Goal: Task Accomplishment & Management: Use online tool/utility

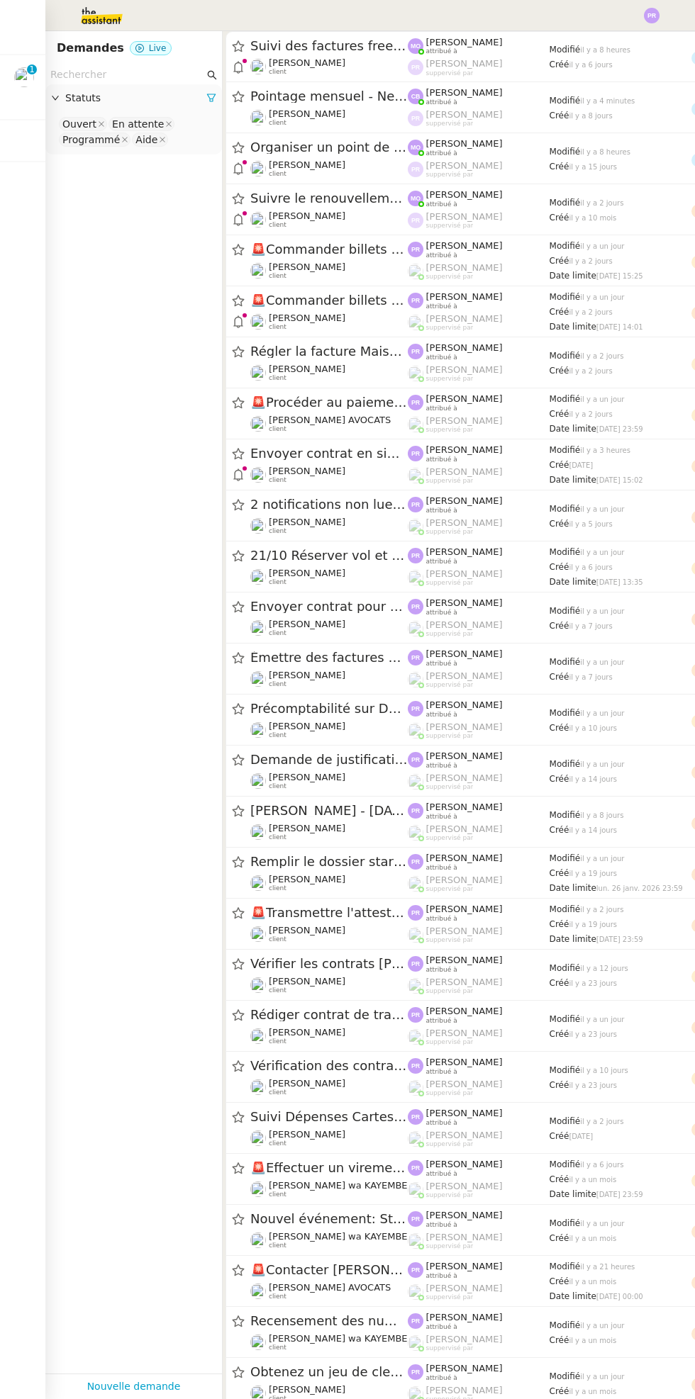
click at [31, 82] on img at bounding box center [24, 77] width 20 height 20
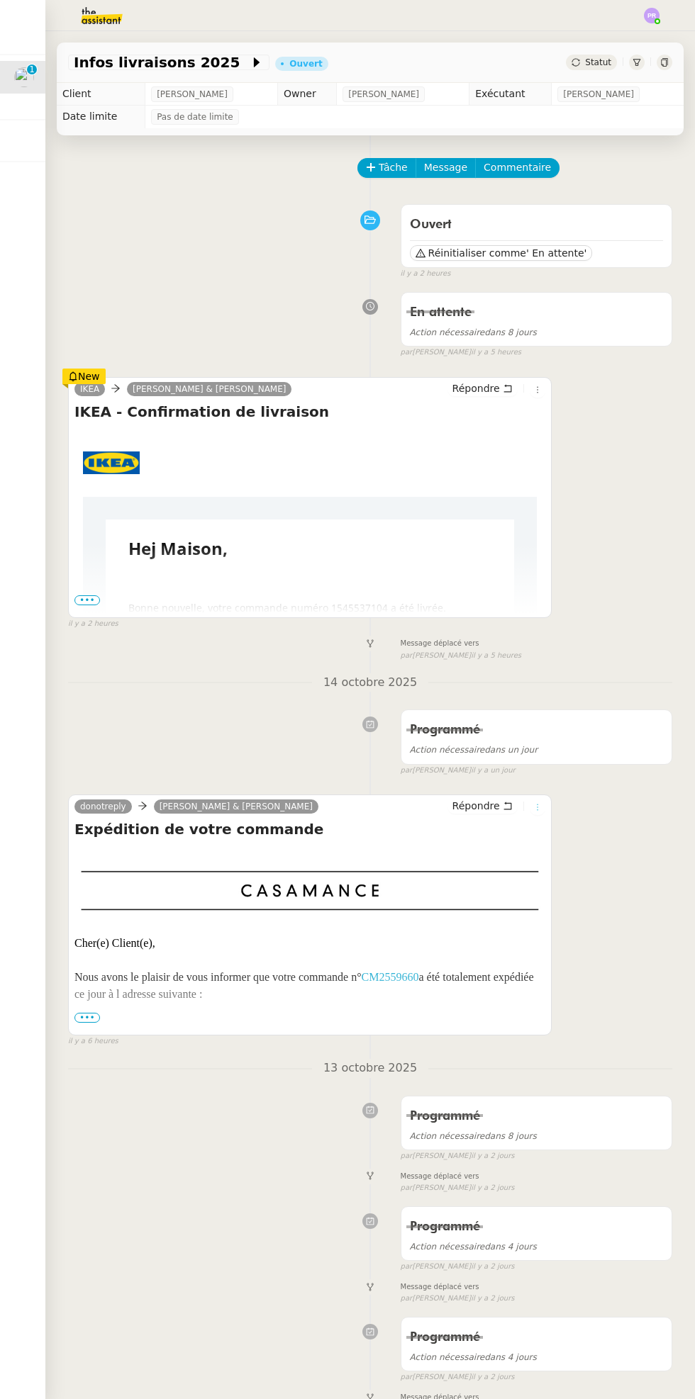
click at [537, 806] on icon at bounding box center [537, 808] width 1 height 6
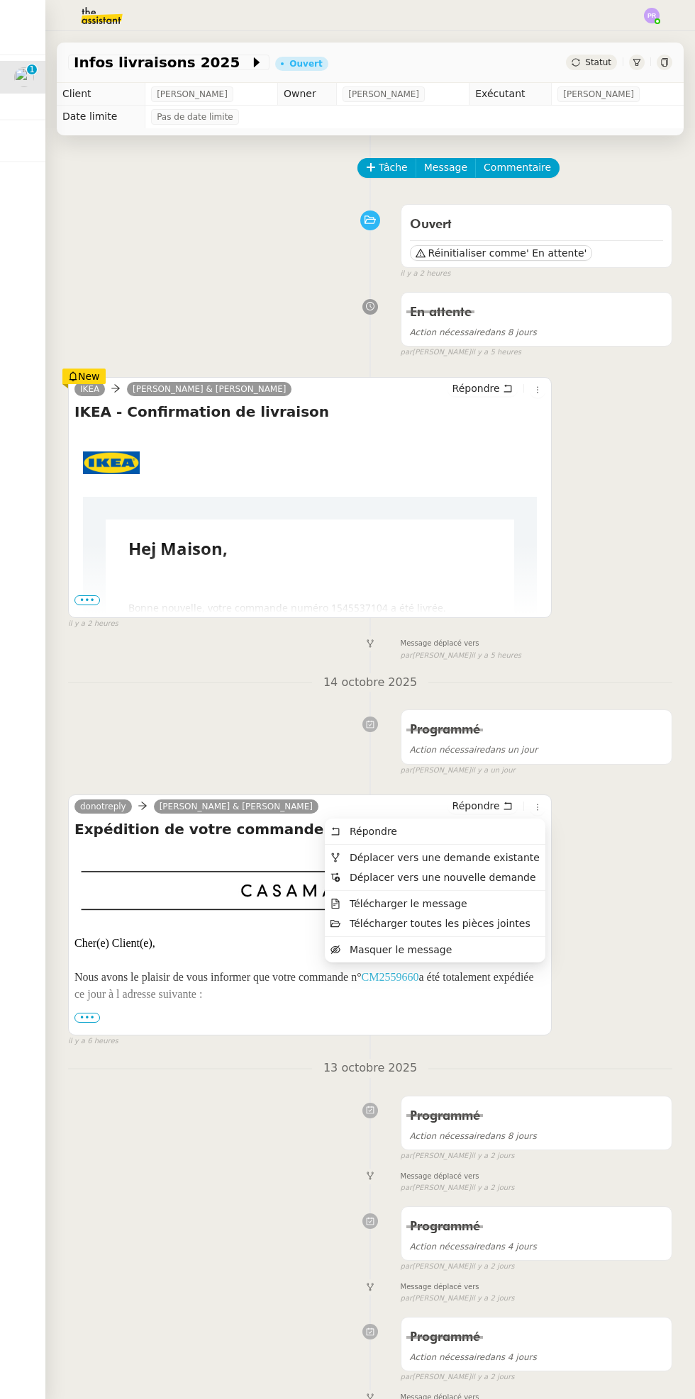
click at [461, 942] on li "Masquer le message" at bounding box center [435, 950] width 220 height 20
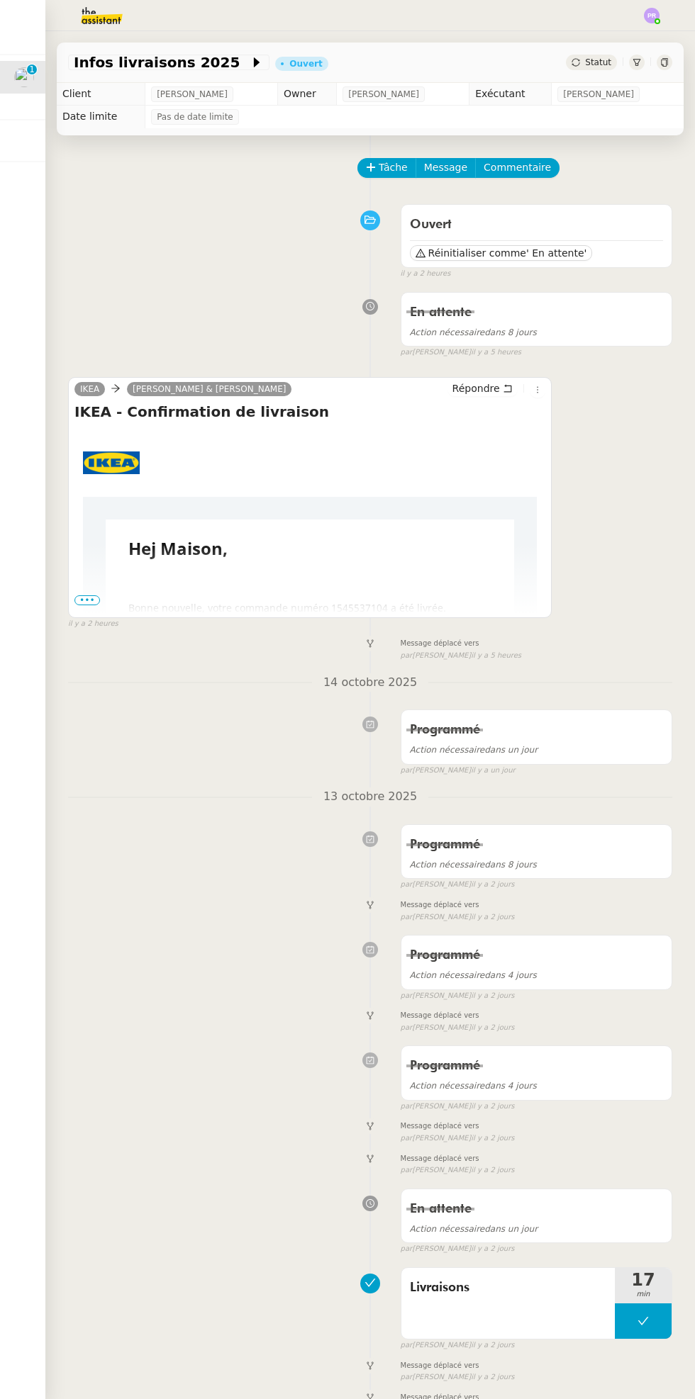
click at [109, 605] on td "Hej Maison, Bonne nouvelle, votre commande numéro 1545537104 a été livrée. [MED…" at bounding box center [310, 687] width 408 height 335
click at [101, 602] on td "Hej Maison, Bonne nouvelle, votre commande numéro 1545537104 a été livrée. [MED…" at bounding box center [310, 687] width 454 height 335
click at [109, 601] on td "Hej Maison, Bonne nouvelle, votre commande numéro 1545537104 a été livrée. [MED…" at bounding box center [310, 687] width 408 height 335
click at [101, 595] on td "Hej Maison, Bonne nouvelle, votre commande numéro 1545537104 a été livrée. [MED…" at bounding box center [310, 687] width 454 height 335
click at [103, 604] on td "Hej Maison, Bonne nouvelle, votre commande numéro 1545537104 a été livrée. [MED…" at bounding box center [310, 687] width 454 height 335
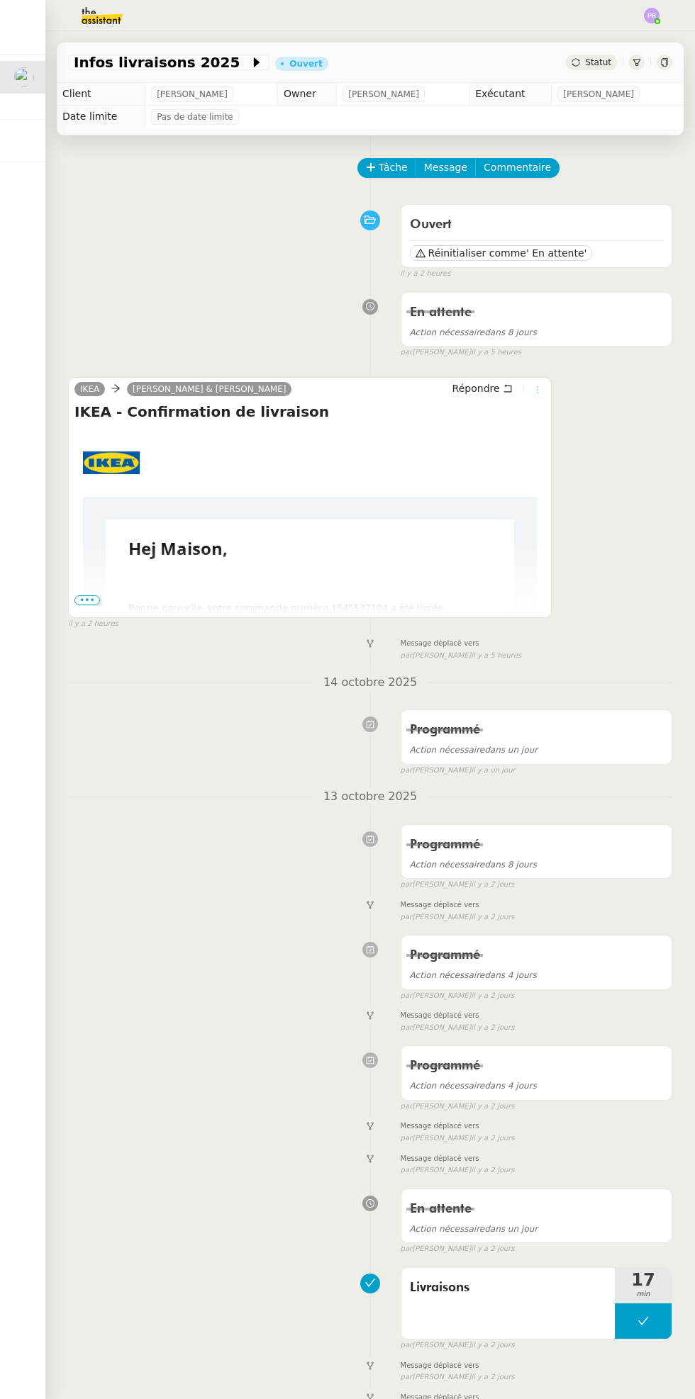
click at [537, 388] on icon at bounding box center [537, 389] width 1 height 6
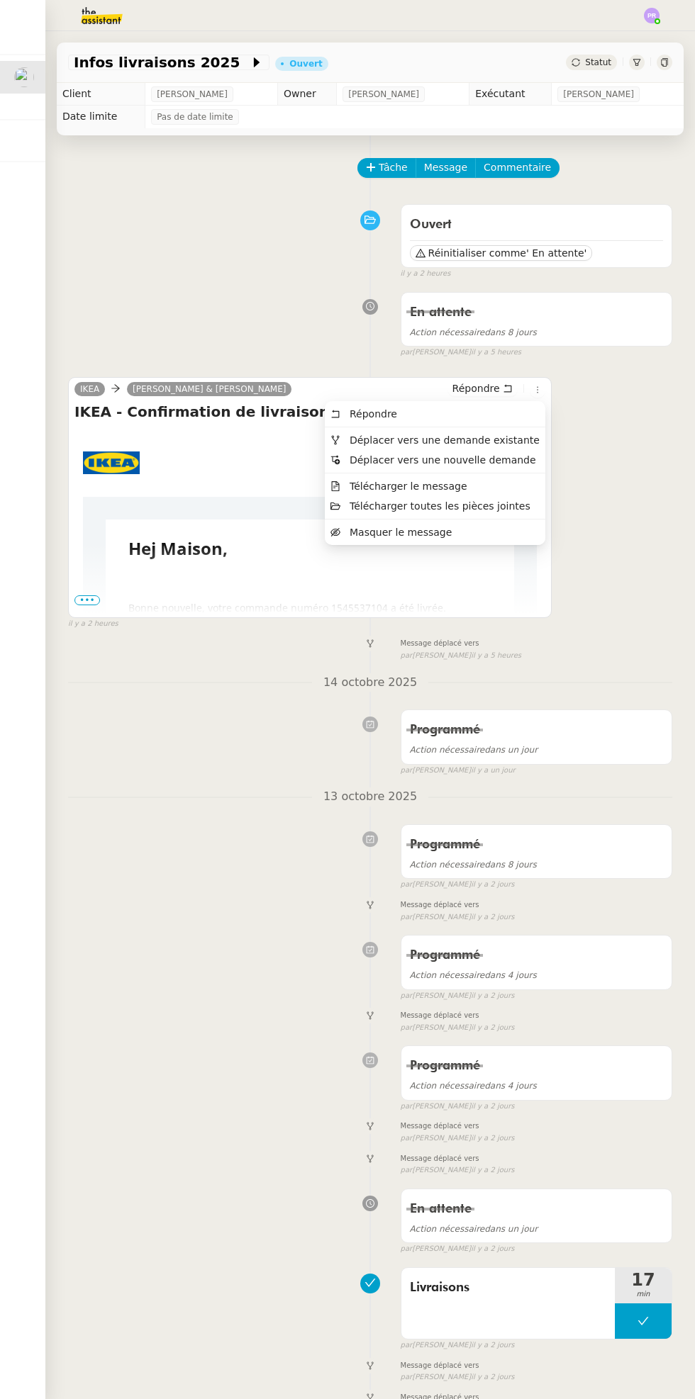
click at [481, 439] on span "Déplacer vers une demande existante" at bounding box center [444, 440] width 190 height 11
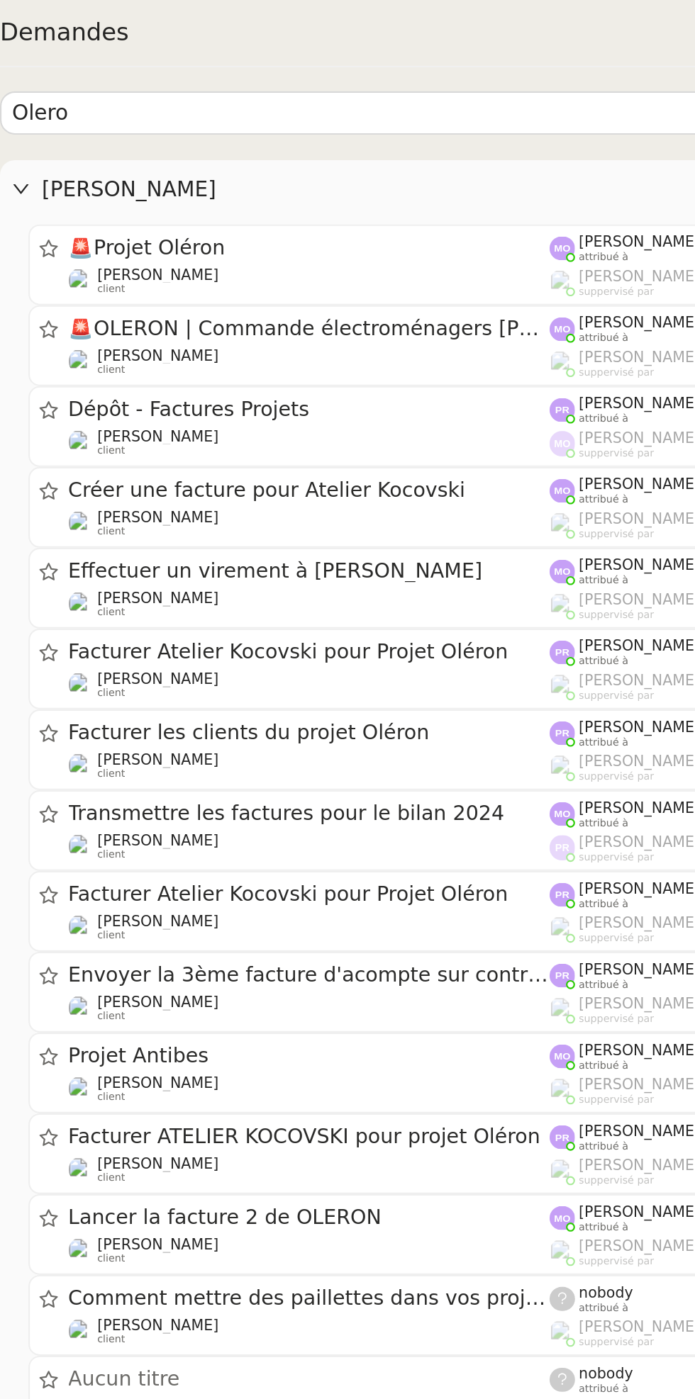
type input "Olero"
click at [322, 124] on div "🚨 Projet [PERSON_NAME] client" at bounding box center [286, 125] width 228 height 28
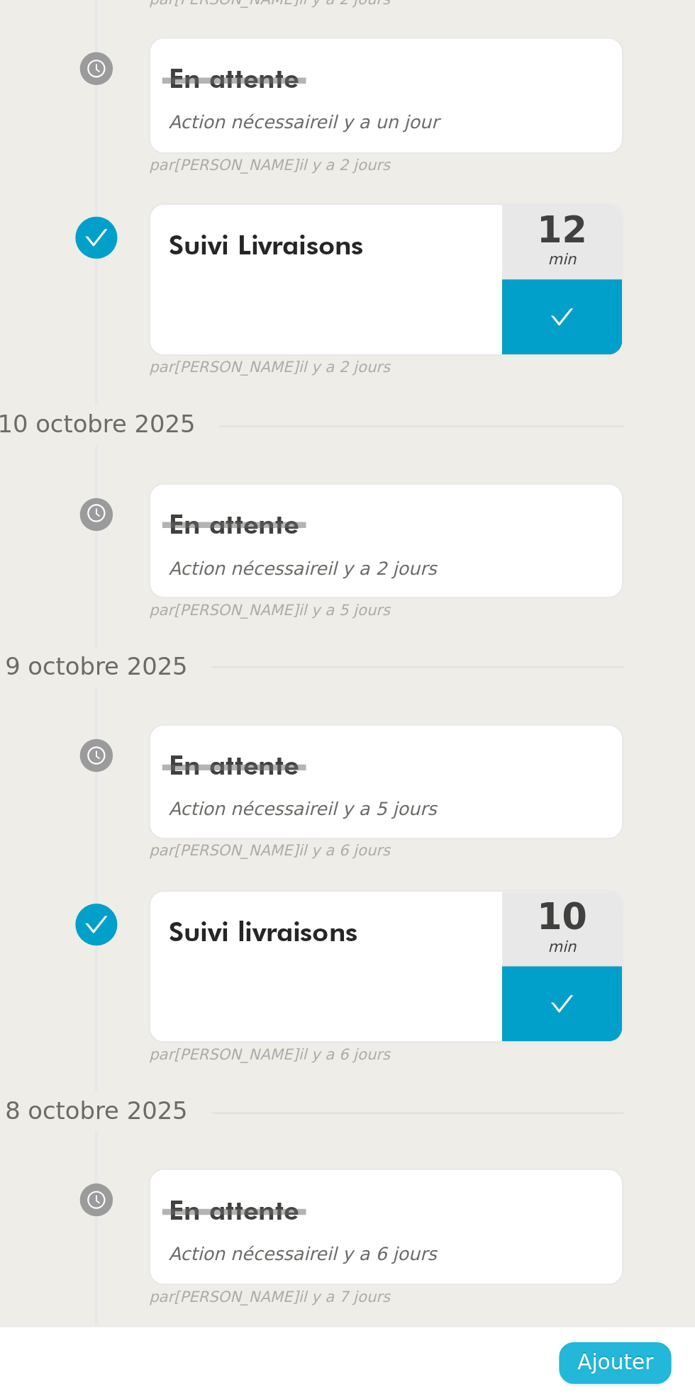
click at [668, 1381] on span "Ajouter" at bounding box center [657, 1382] width 36 height 16
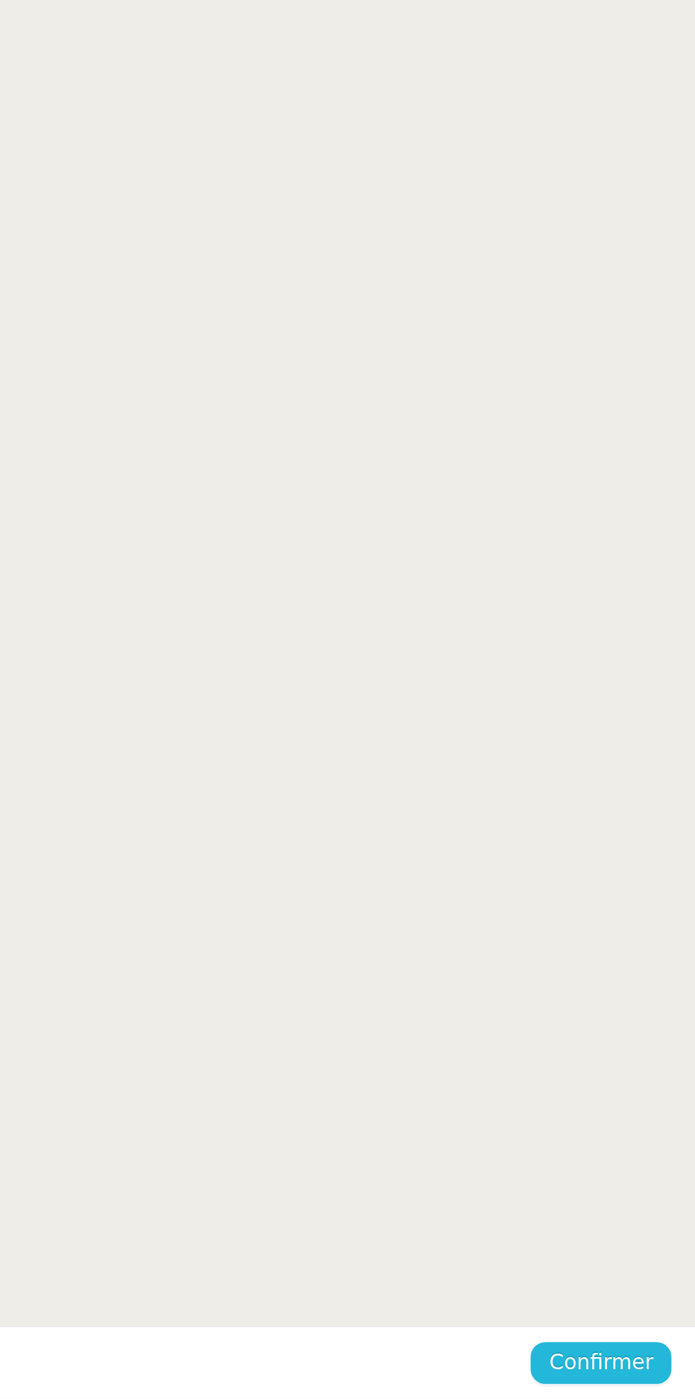
click at [656, 1372] on button "Confirmer" at bounding box center [650, 1382] width 67 height 20
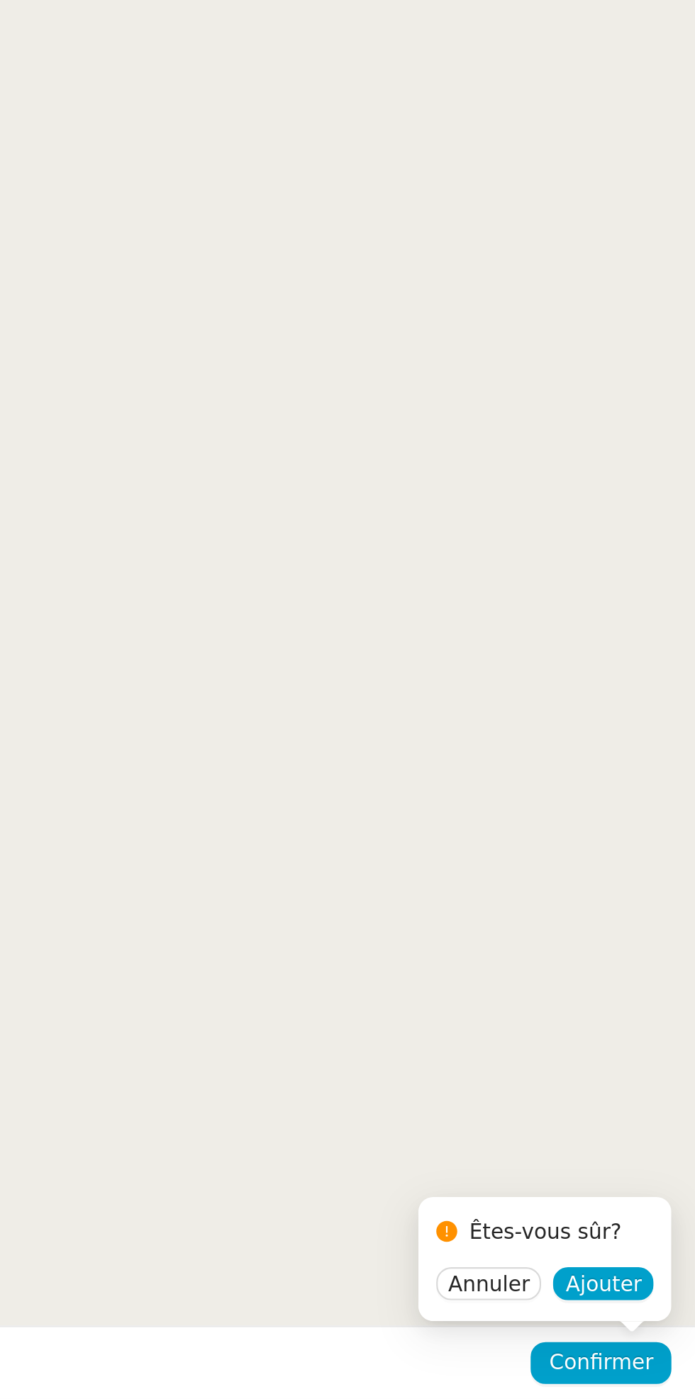
click at [659, 1364] on div "Êtes-vous sûr? Annuler Ajouter" at bounding box center [624, 1338] width 120 height 69
click at [653, 1389] on span "Confirmer" at bounding box center [650, 1382] width 50 height 16
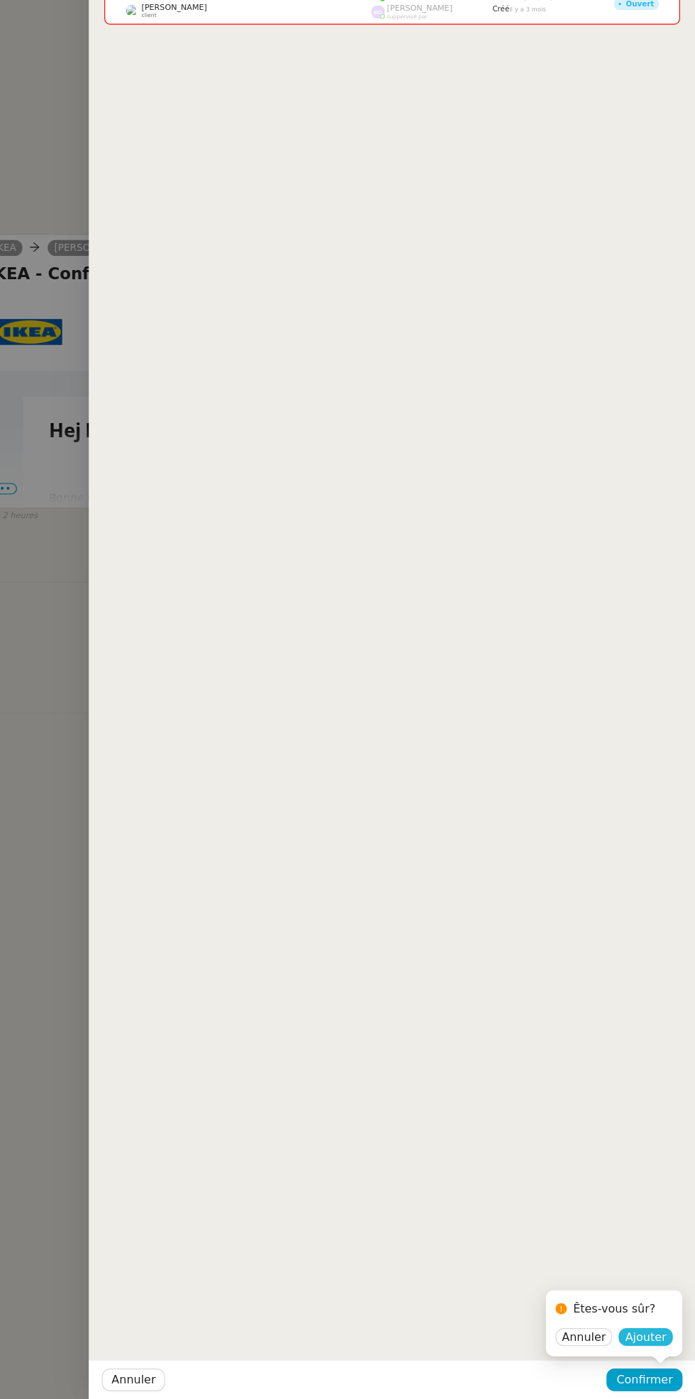
click at [656, 1344] on span "Ajouter" at bounding box center [651, 1345] width 36 height 14
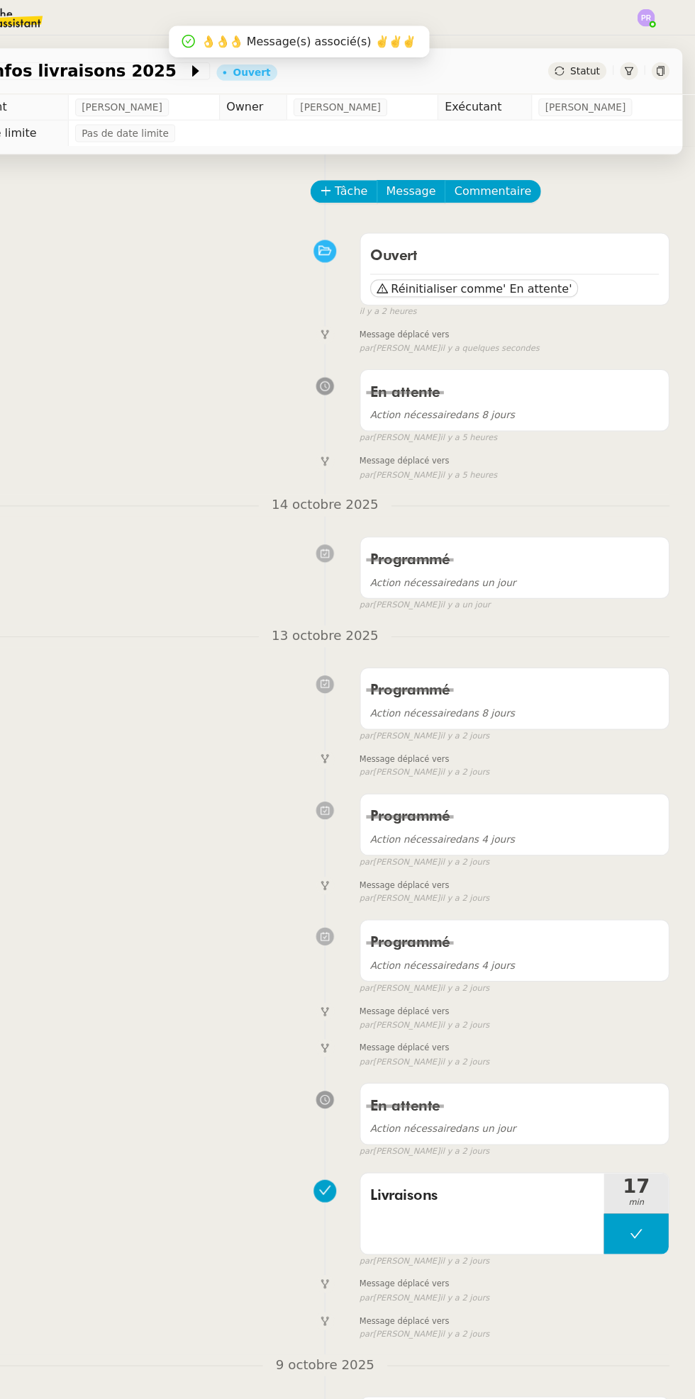
click at [602, 75] on div "Infos livraisons 2025 Ouvert Statut" at bounding box center [370, 63] width 627 height 40
click at [391, 169] on span "Tâche" at bounding box center [393, 167] width 29 height 16
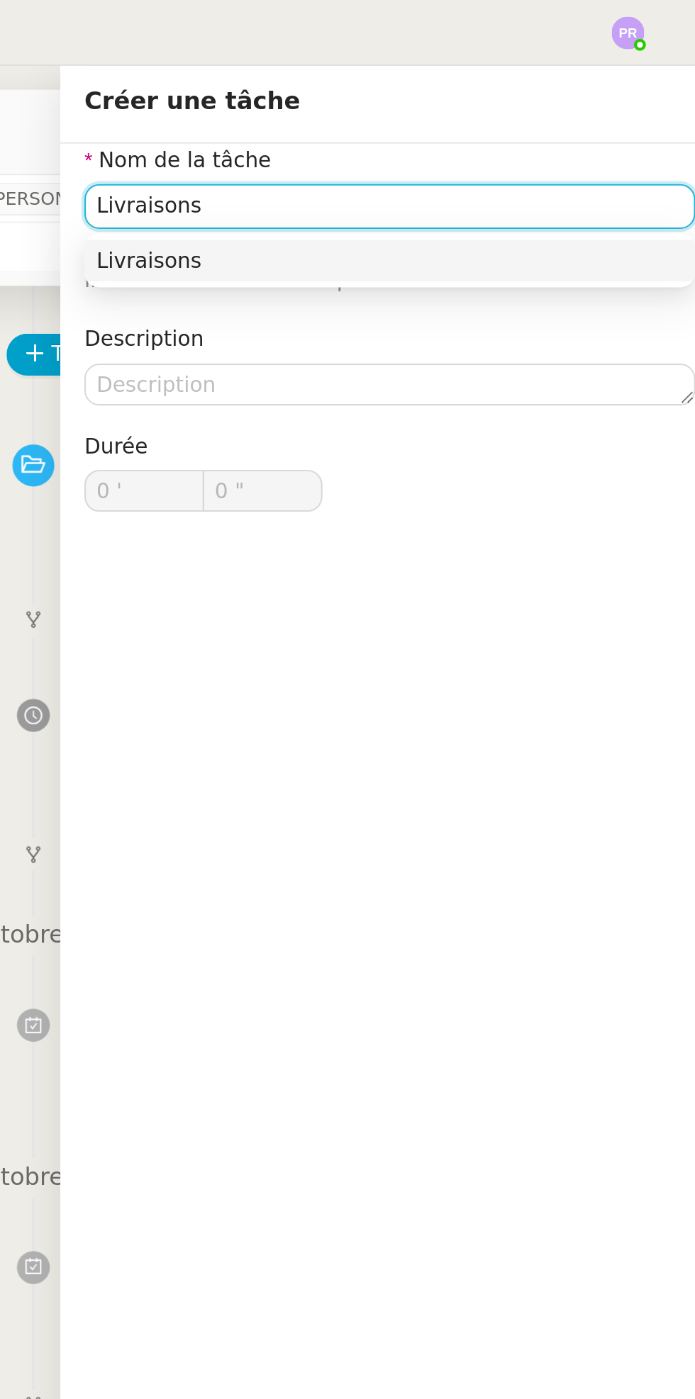
click at [503, 126] on div "Livraisons" at bounding box center [539, 123] width 278 height 13
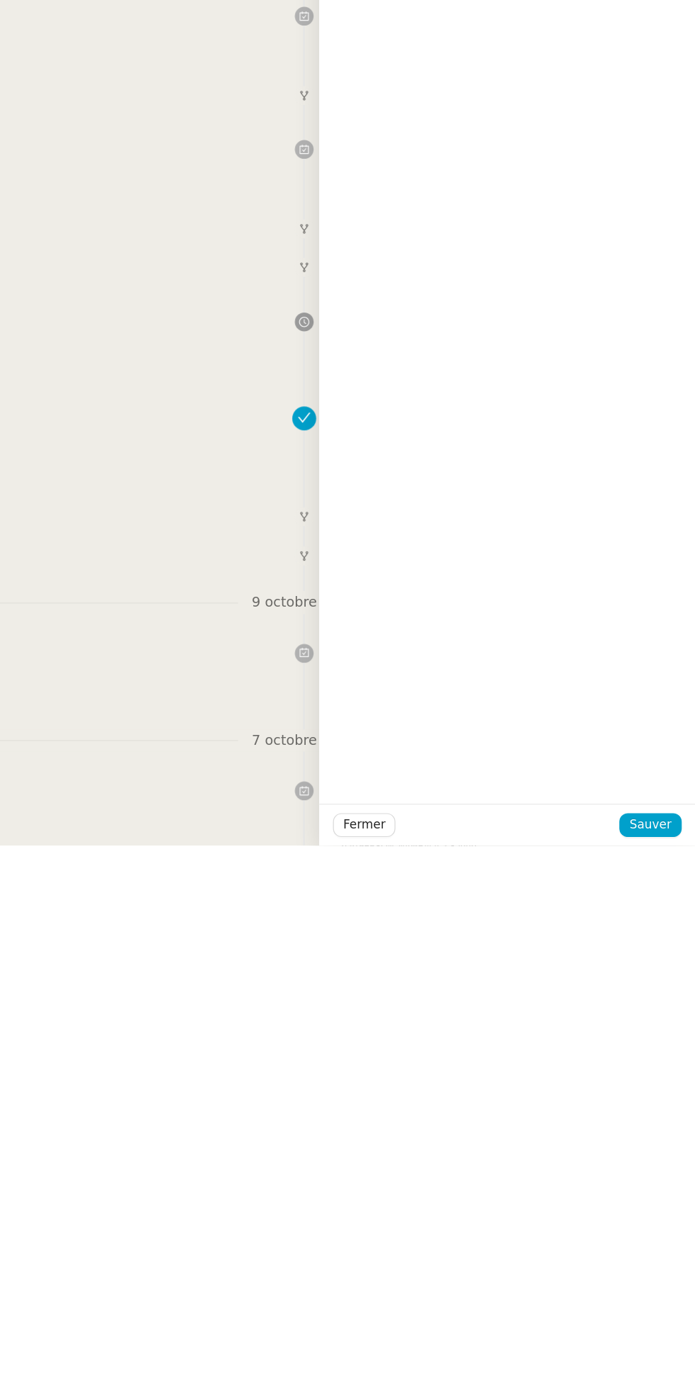
type input "Livraisons"
click at [664, 1375] on span "Sauver" at bounding box center [657, 1382] width 35 height 16
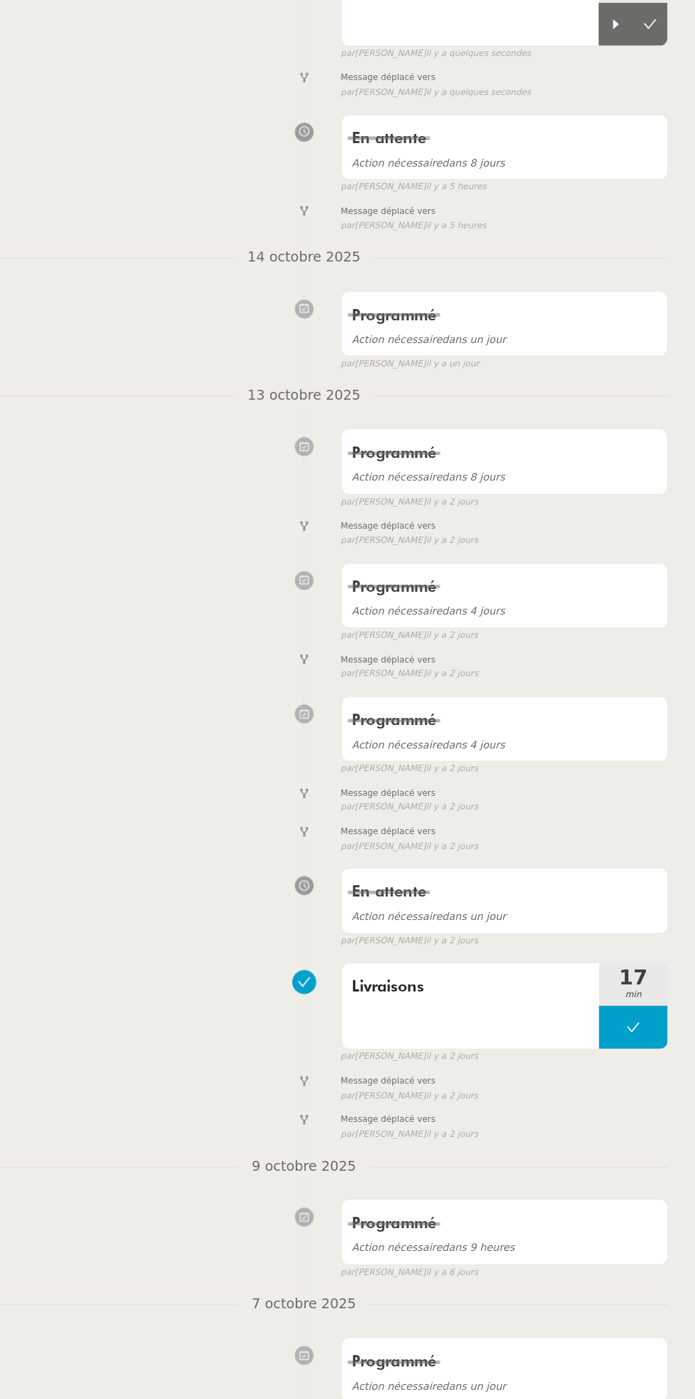
click at [656, 257] on icon at bounding box center [656, 257] width 11 height 11
click at [627, 265] on button at bounding box center [643, 257] width 57 height 35
click at [628, 257] on icon at bounding box center [629, 258] width 5 height 8
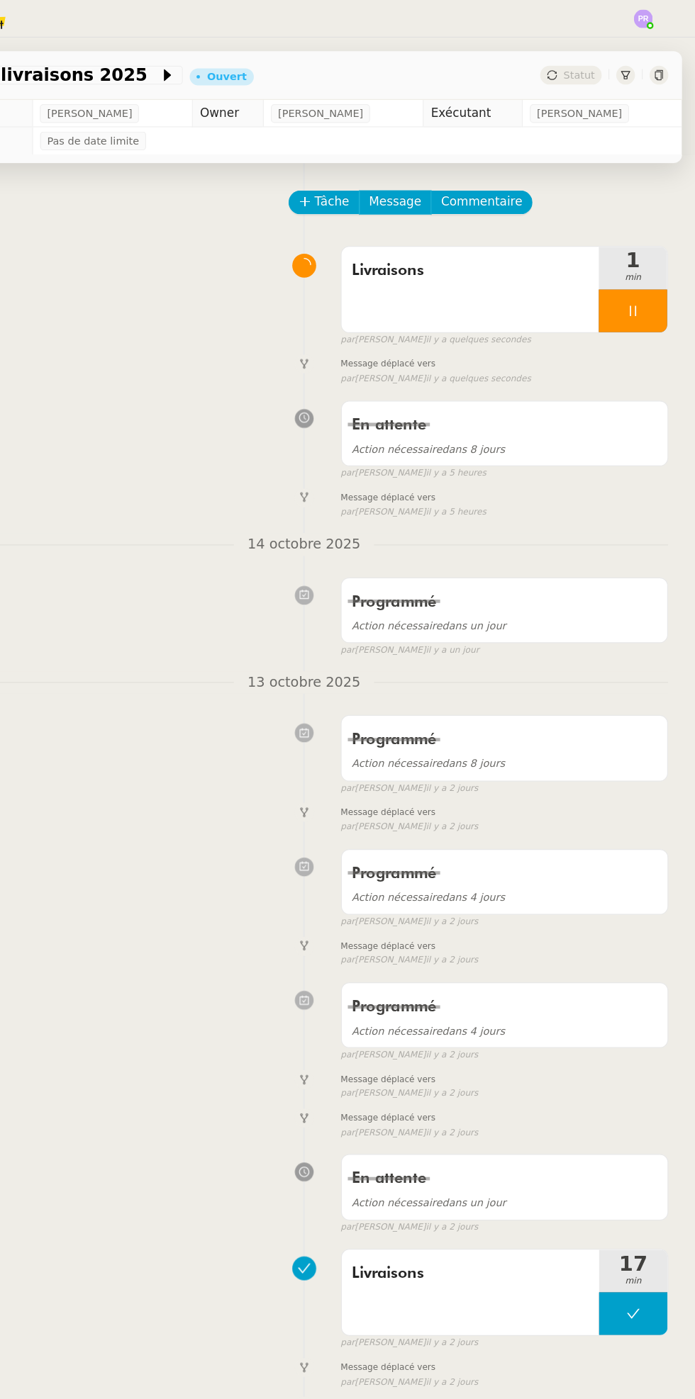
click at [656, 32] on div "Infos livraisons 2025 Ouvert Statut" at bounding box center [369, 57] width 649 height 52
click at [658, 35] on div "Infos livraisons 2025 Ouvert Statut" at bounding box center [369, 57] width 649 height 52
click at [659, 35] on div "Infos livraisons 2025 Ouvert Statut" at bounding box center [369, 57] width 649 height 52
click at [658, 33] on div "Infos livraisons 2025 Ouvert Statut" at bounding box center [369, 57] width 649 height 52
click at [655, 16] on img at bounding box center [652, 16] width 16 height 16
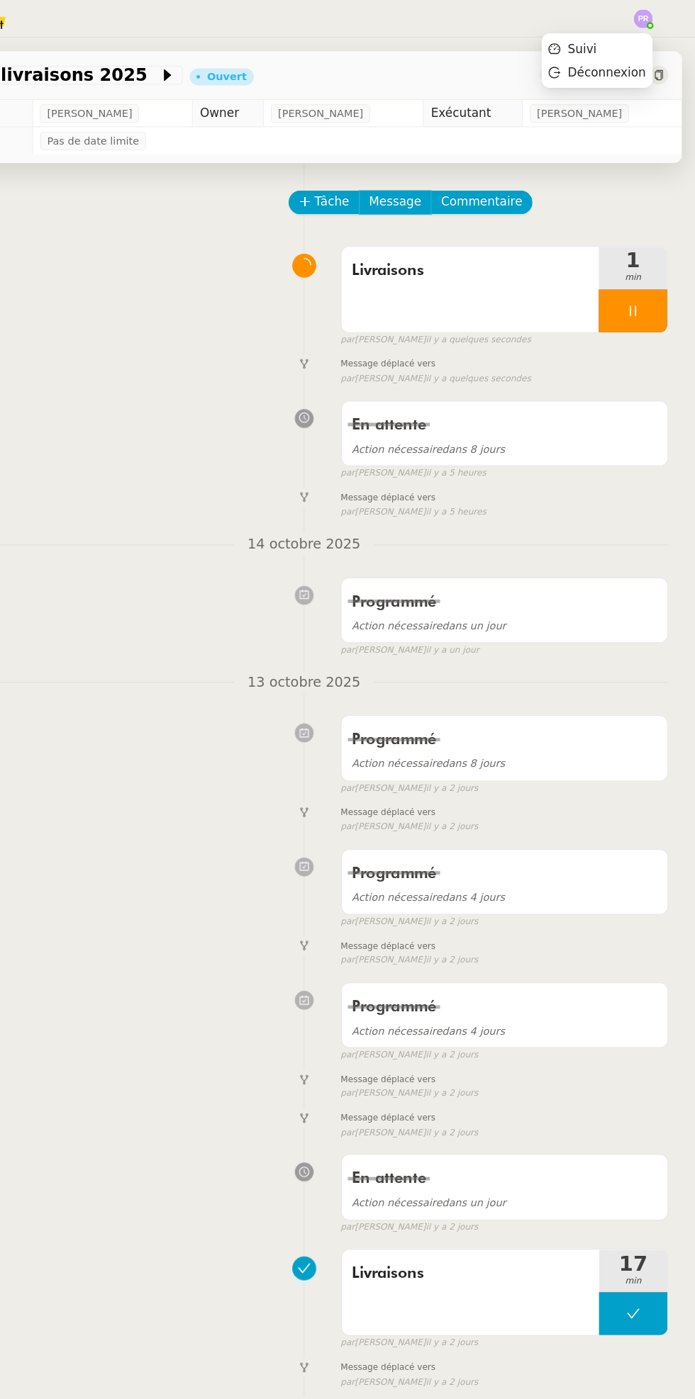
click at [625, 34] on li "Suivi" at bounding box center [613, 40] width 92 height 20
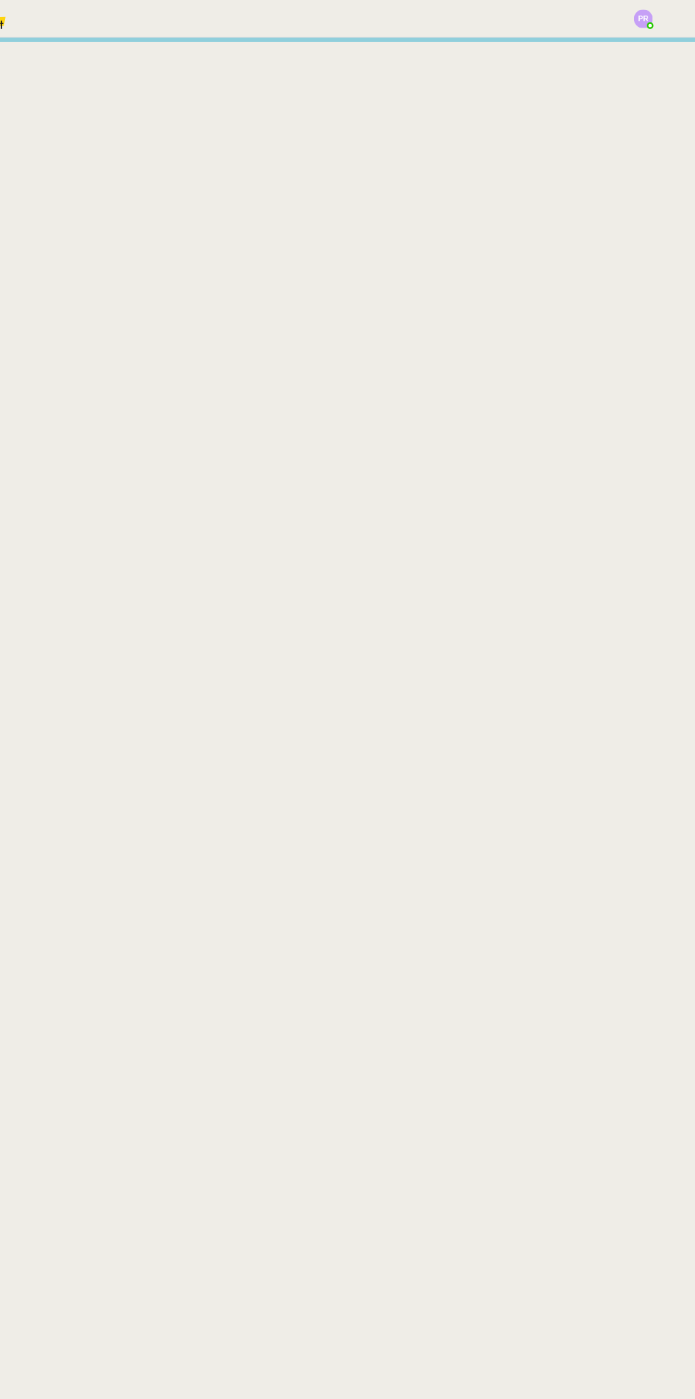
click at [615, 41] on nz-content at bounding box center [369, 715] width 649 height 1368
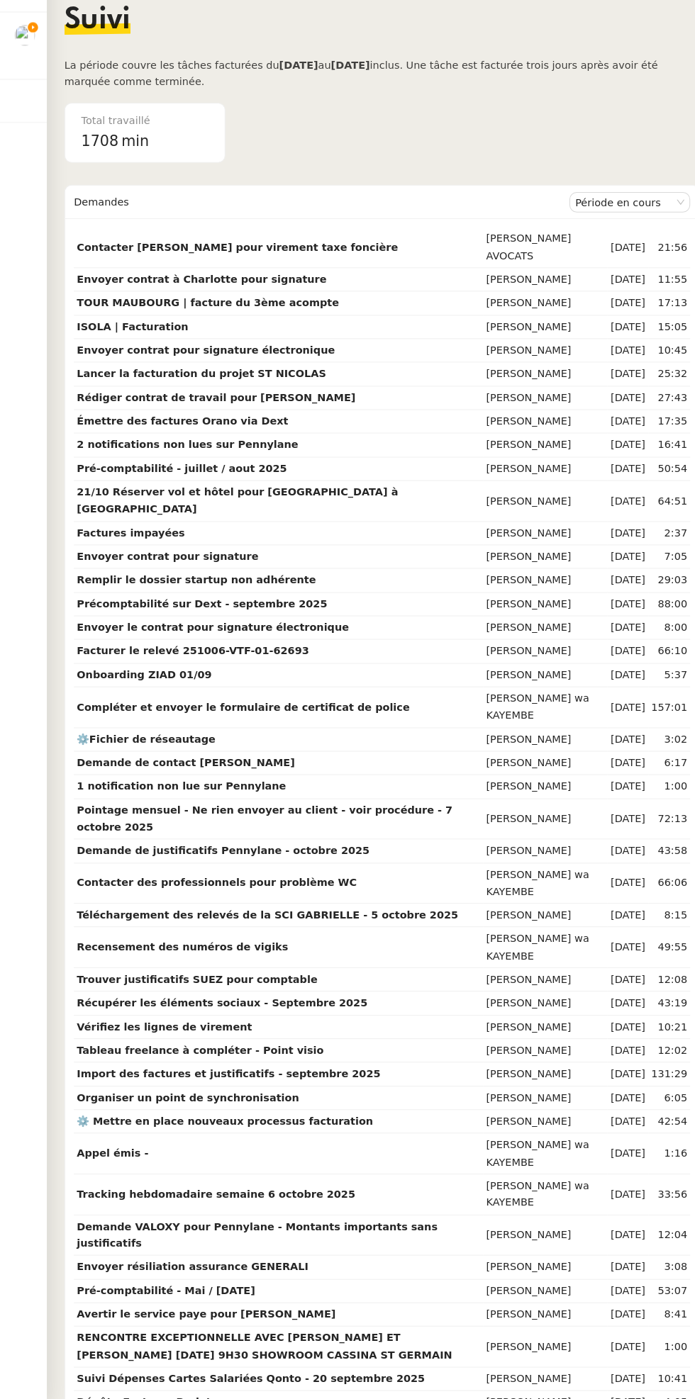
click at [26, 79] on img at bounding box center [24, 77] width 20 height 20
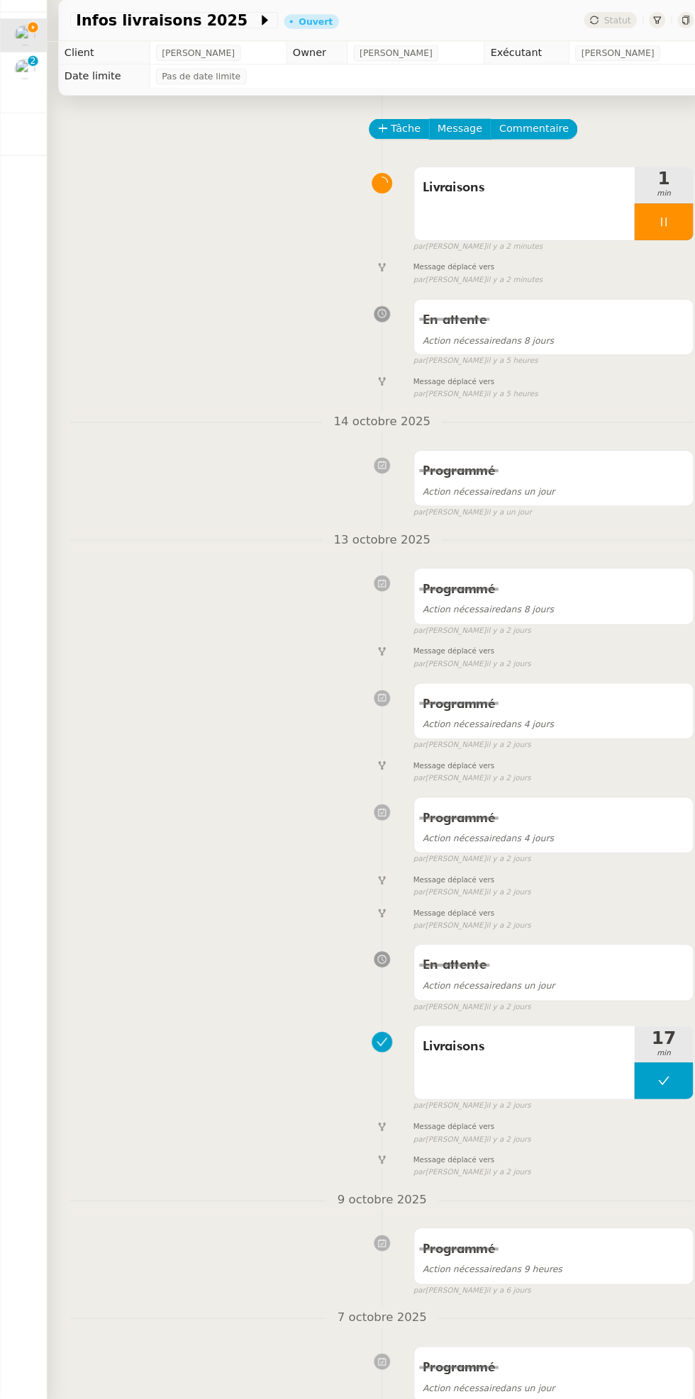
click at [23, 113] on img at bounding box center [24, 110] width 20 height 20
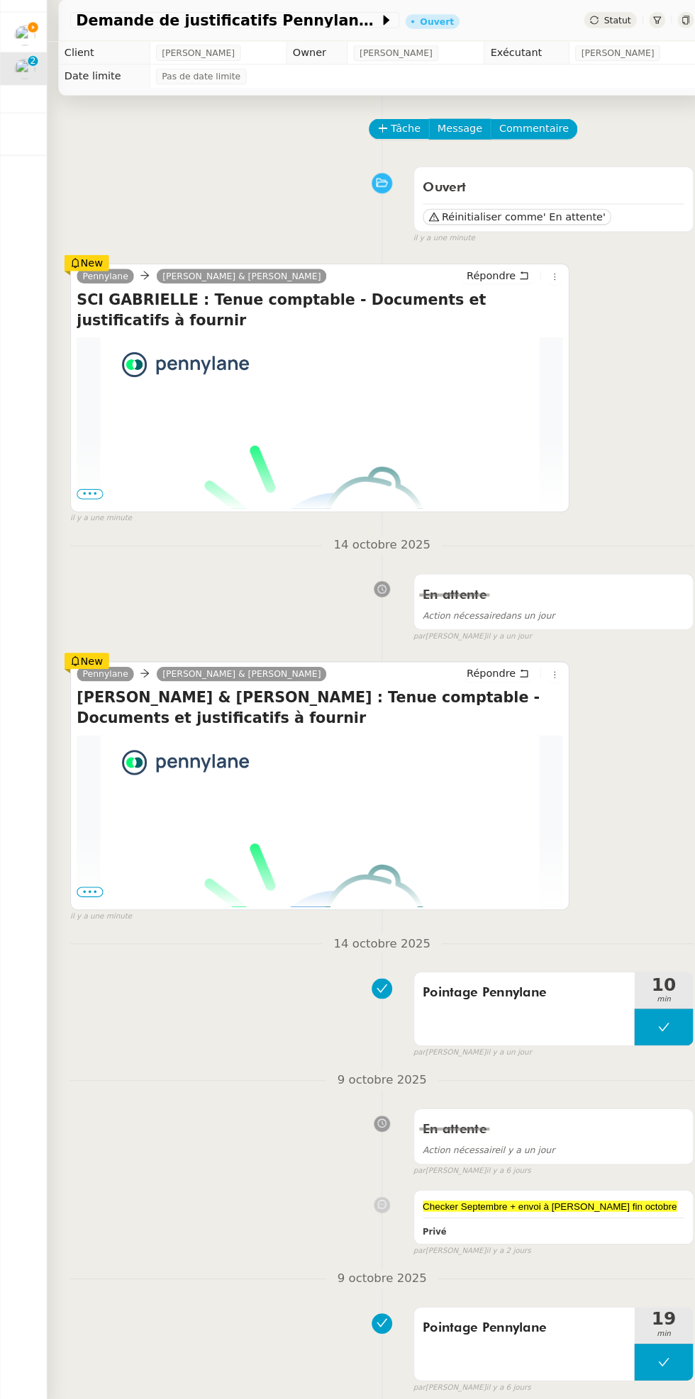
click at [590, 67] on span "Statut" at bounding box center [598, 62] width 26 height 10
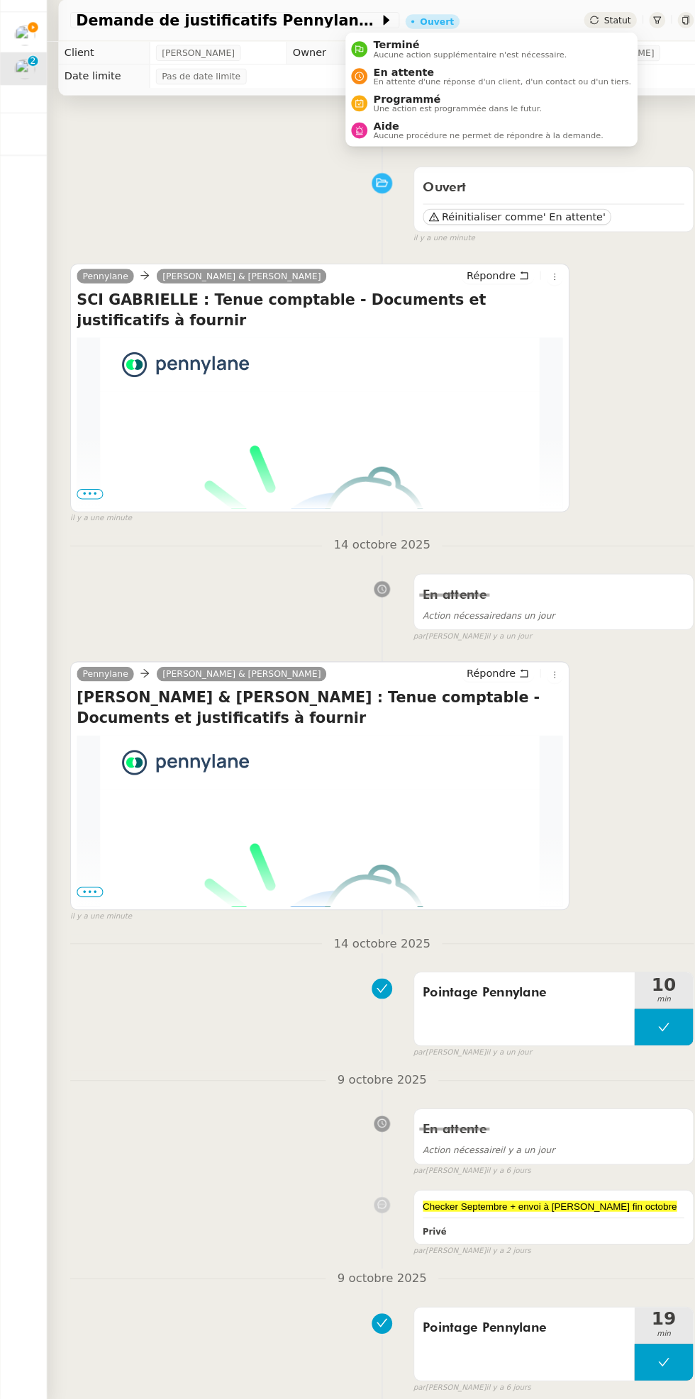
click at [488, 124] on span "En attente d'une réponse d'un client, d'un contact ou d'un tiers." at bounding box center [486, 122] width 250 height 8
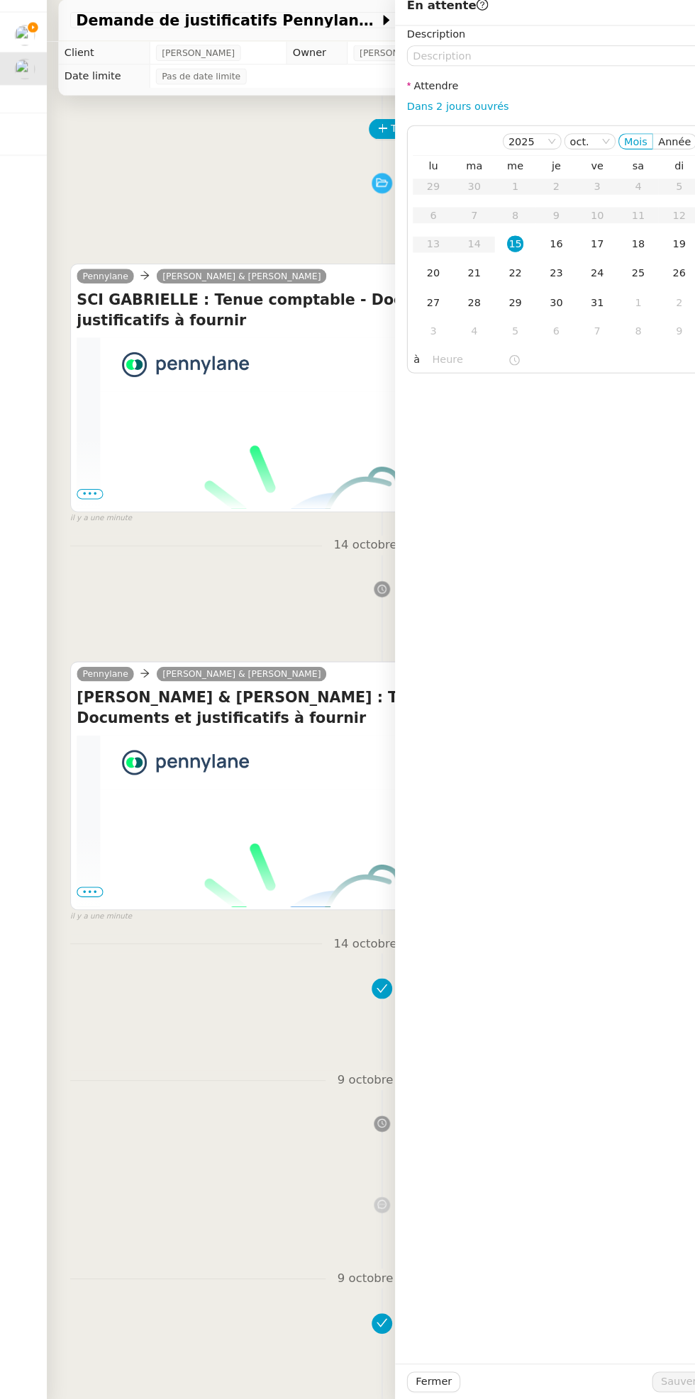
click at [543, 285] on div "16" at bounding box center [539, 279] width 16 height 16
click at [641, 1385] on button "Sauver" at bounding box center [658, 1382] width 52 height 20
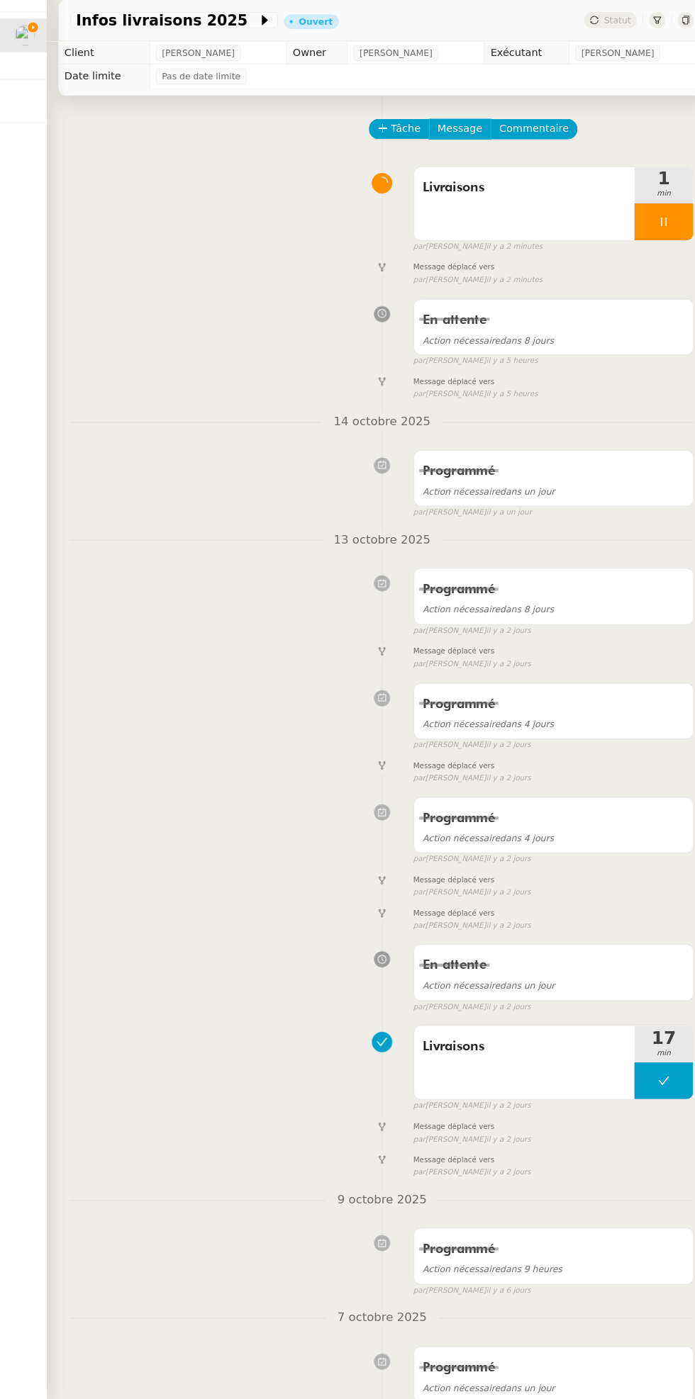
click at [642, 257] on icon at bounding box center [642, 257] width 11 height 11
click at [658, 259] on icon at bounding box center [656, 257] width 11 height 11
